Goal: Navigation & Orientation: Find specific page/section

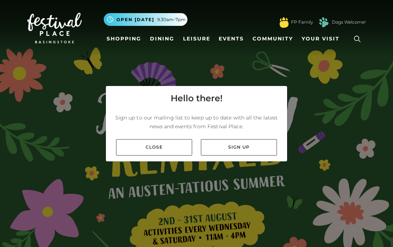
click at [167, 145] on link "Close" at bounding box center [154, 147] width 76 height 16
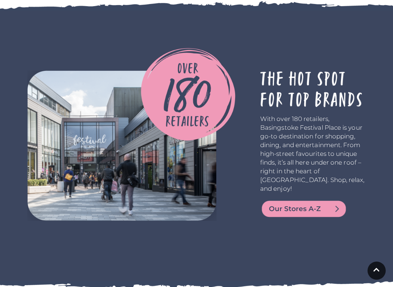
scroll to position [1226, 0]
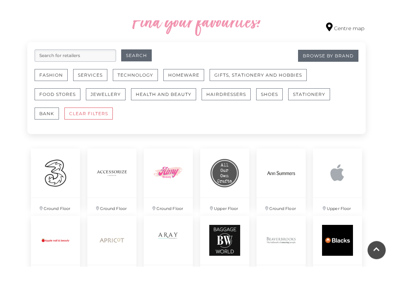
scroll to position [437, 0]
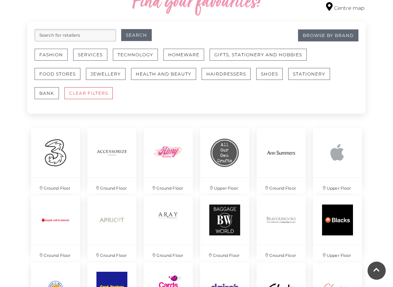
click at [342, 159] on img at bounding box center [337, 152] width 49 height 49
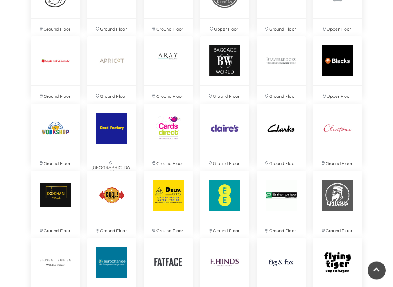
scroll to position [596, 0]
click at [169, 132] on img at bounding box center [168, 128] width 49 height 49
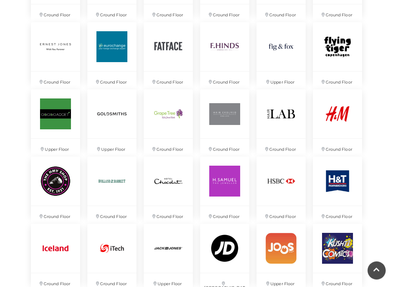
scroll to position [812, 0]
click at [116, 127] on img at bounding box center [111, 113] width 49 height 49
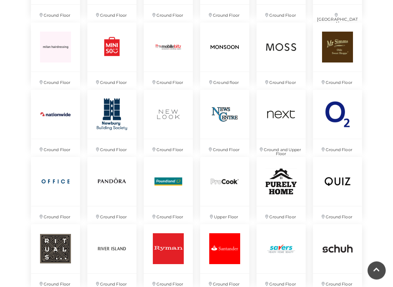
scroll to position [1148, 0]
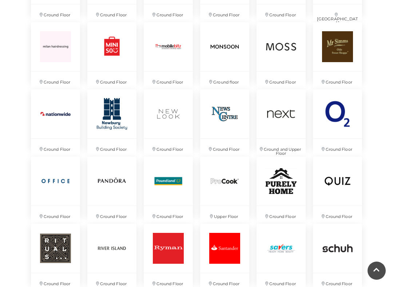
click at [172, 198] on img at bounding box center [168, 181] width 49 height 49
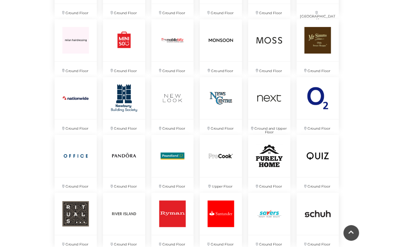
scroll to position [1169, 0]
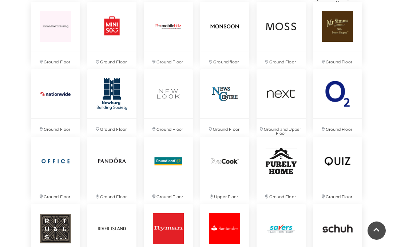
click at [340, 164] on img at bounding box center [337, 160] width 49 height 49
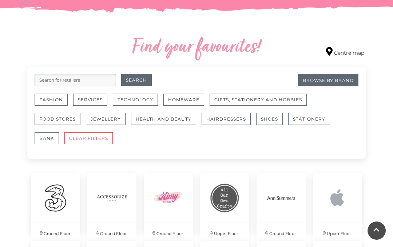
scroll to position [386, 0]
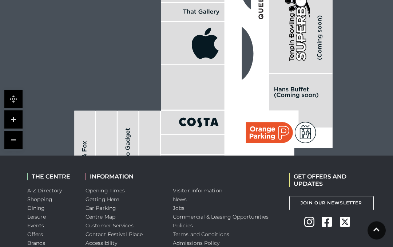
scroll to position [568, 0]
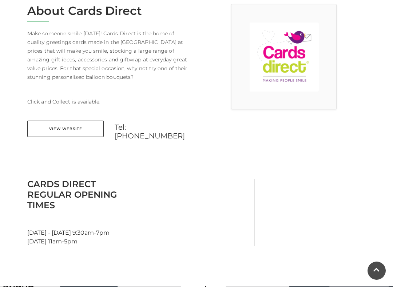
scroll to position [207, 0]
click at [71, 126] on link "View Website" at bounding box center [65, 129] width 76 height 16
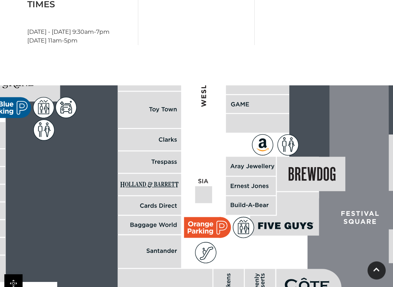
scroll to position [408, 0]
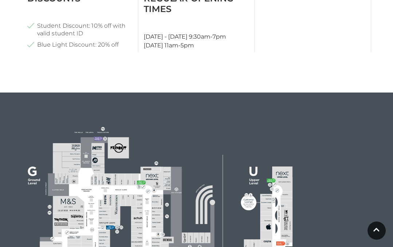
scroll to position [474, 0]
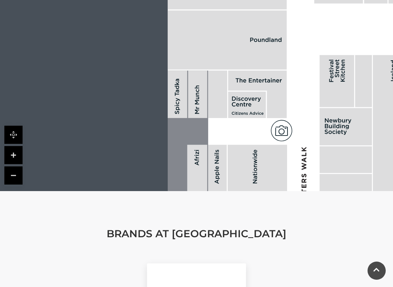
scroll to position [574, 0]
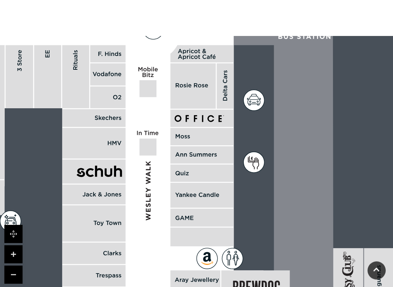
scroll to position [482, 0]
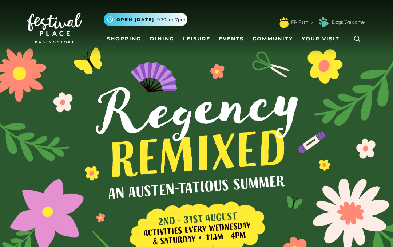
click at [317, 39] on span "Your Visit" at bounding box center [320, 39] width 38 height 8
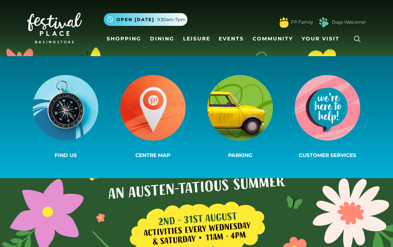
click at [237, 155] on span "Parking" at bounding box center [240, 155] width 24 height 7
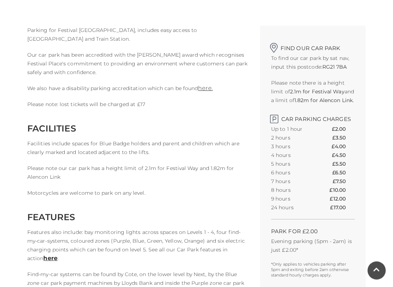
scroll to position [191, 0]
